Goal: Find specific page/section: Find specific page/section

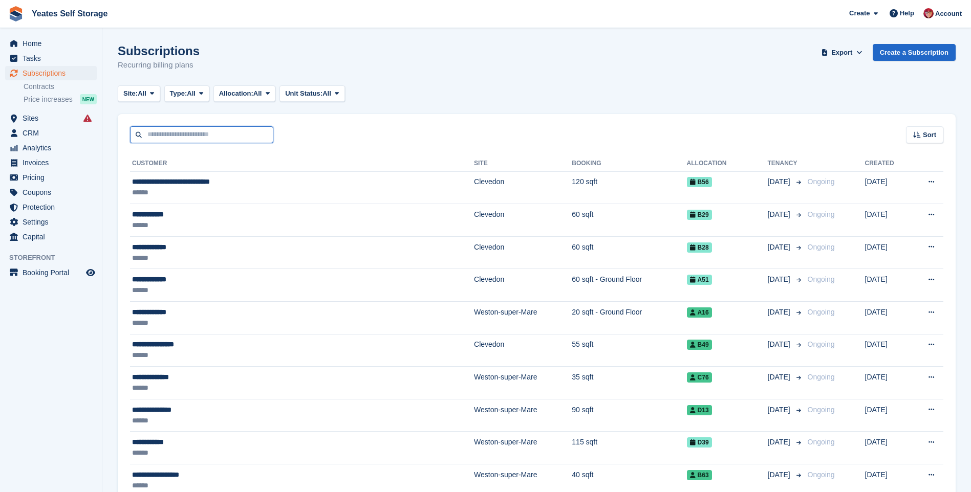
click at [157, 133] on input "text" at bounding box center [201, 134] width 143 height 17
type input "*****"
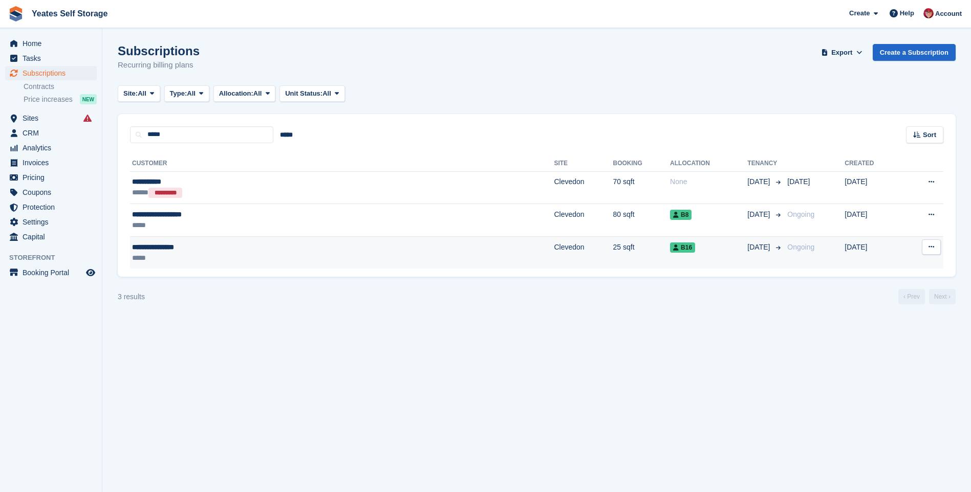
click at [174, 248] on div "**********" at bounding box center [240, 247] width 216 height 11
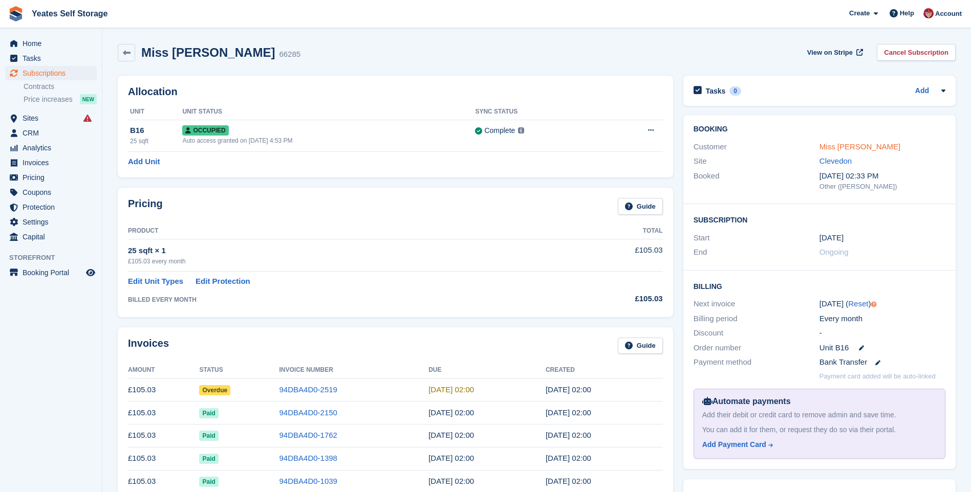
click at [827, 149] on link "Miss [PERSON_NAME]" at bounding box center [859, 146] width 81 height 9
